Goal: Task Accomplishment & Management: Use online tool/utility

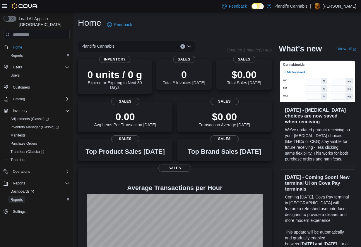
click at [19, 197] on span "Reports" at bounding box center [17, 199] width 12 height 5
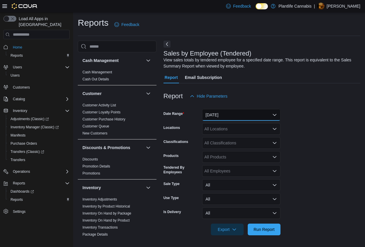
click at [217, 117] on button "[DATE]" at bounding box center [241, 115] width 78 height 12
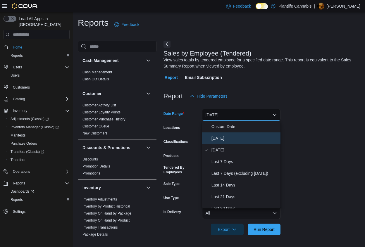
click at [218, 137] on span "[DATE]" at bounding box center [245, 138] width 67 height 7
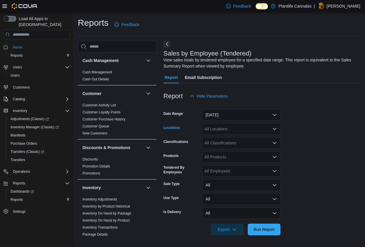
click at [221, 129] on div "All Locations" at bounding box center [241, 129] width 78 height 12
type input "****"
click at [249, 140] on span "Edmonton - [GEOGRAPHIC_DATA]" at bounding box center [250, 139] width 65 height 6
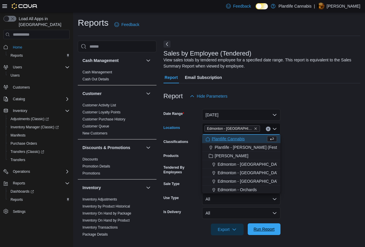
click at [275, 229] on span "Run Report" at bounding box center [264, 230] width 26 height 12
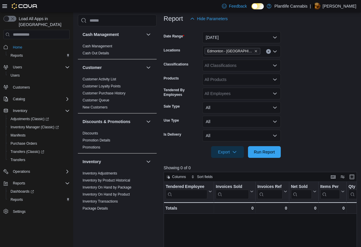
scroll to position [105, 0]
